Goal: Task Accomplishment & Management: Manage account settings

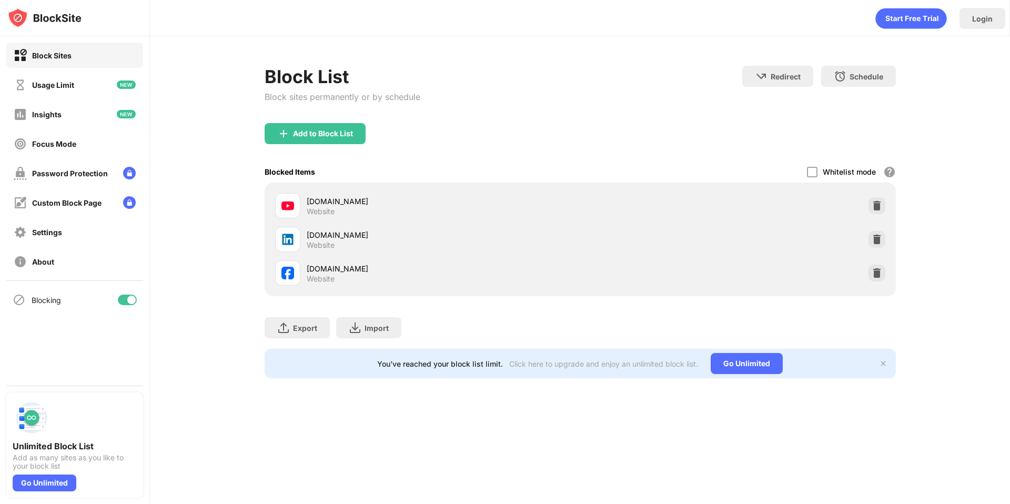
drag, startPoint x: 878, startPoint y: 276, endPoint x: 893, endPoint y: 313, distance: 40.3
click at [893, 313] on div "Block List Block sites permanently or by schedule Redirect Choose a site to be …" at bounding box center [580, 222] width 631 height 312
click at [881, 203] on img at bounding box center [877, 205] width 11 height 11
